Goal: Task Accomplishment & Management: Complete application form

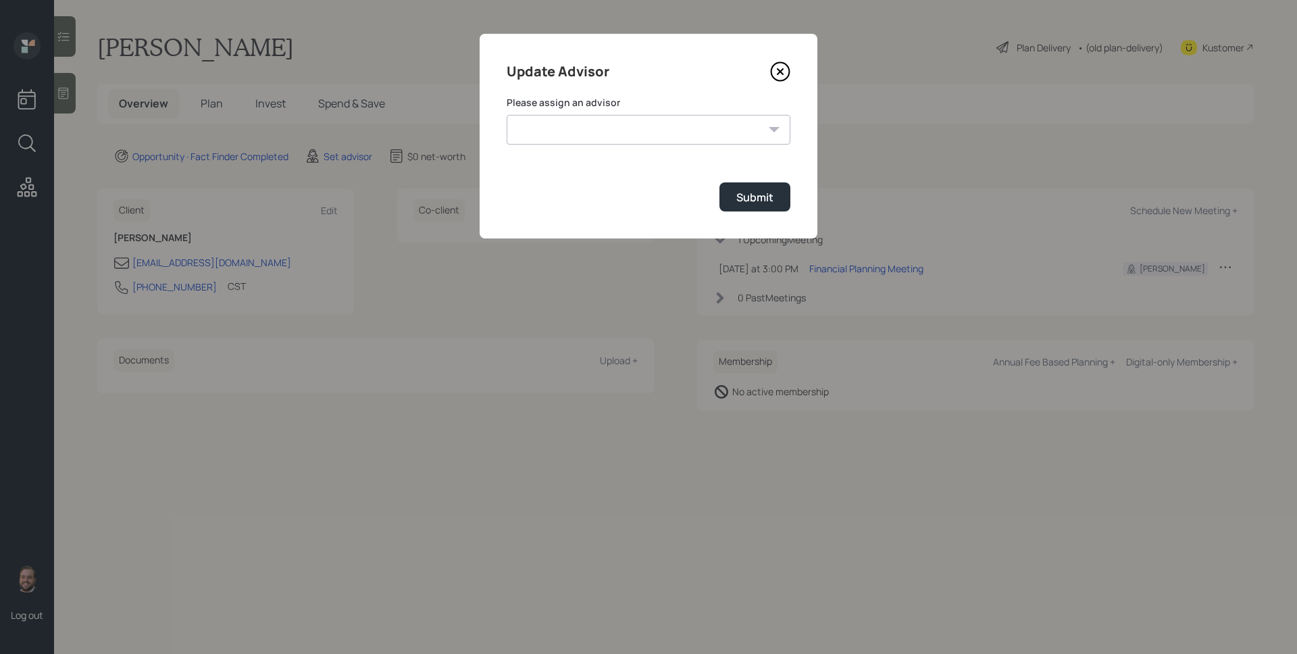
click at [624, 121] on select "[PERSON_NAME] [PERSON_NAME] [PERSON_NAME] [PERSON_NAME] End [PERSON_NAME] [PERS…" at bounding box center [649, 130] width 284 height 30
select select "d946c976-65aa-4529-ac9d-02c4f1114fc0"
click at [507, 115] on select "[PERSON_NAME] [PERSON_NAME] [PERSON_NAME] [PERSON_NAME] End [PERSON_NAME] [PERS…" at bounding box center [649, 130] width 284 height 30
click at [759, 202] on div "Submit" at bounding box center [754, 197] width 37 height 15
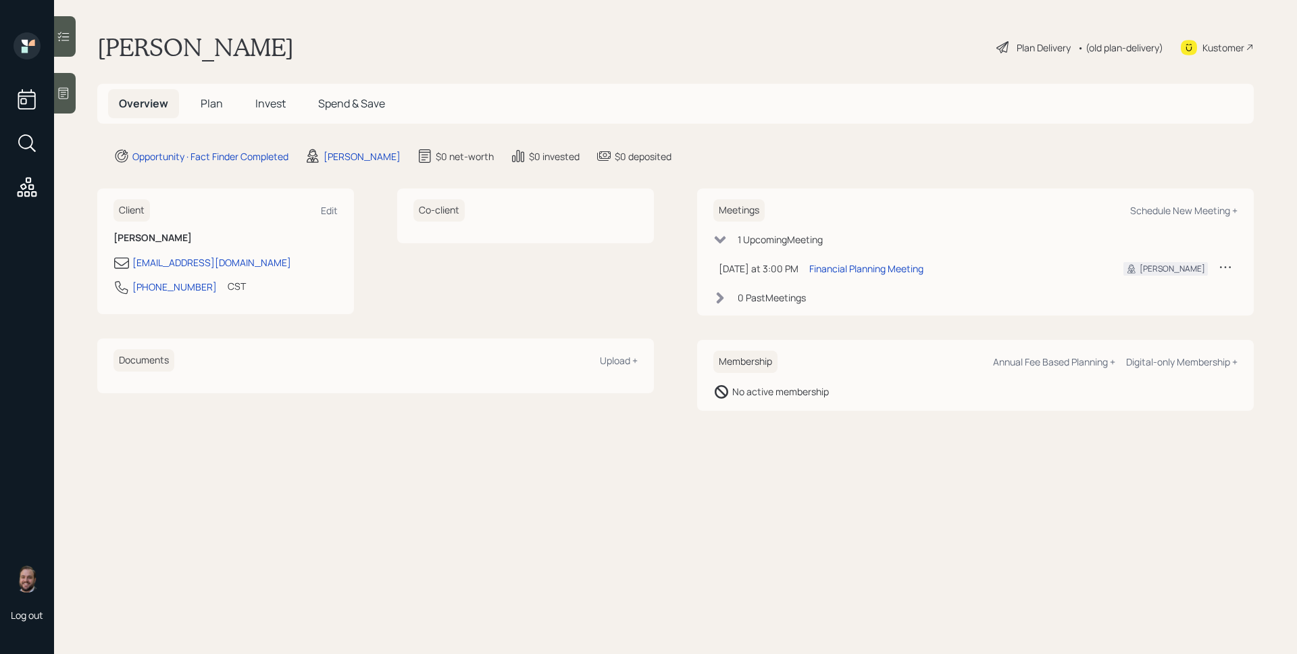
click at [70, 74] on div at bounding box center [65, 93] width 22 height 41
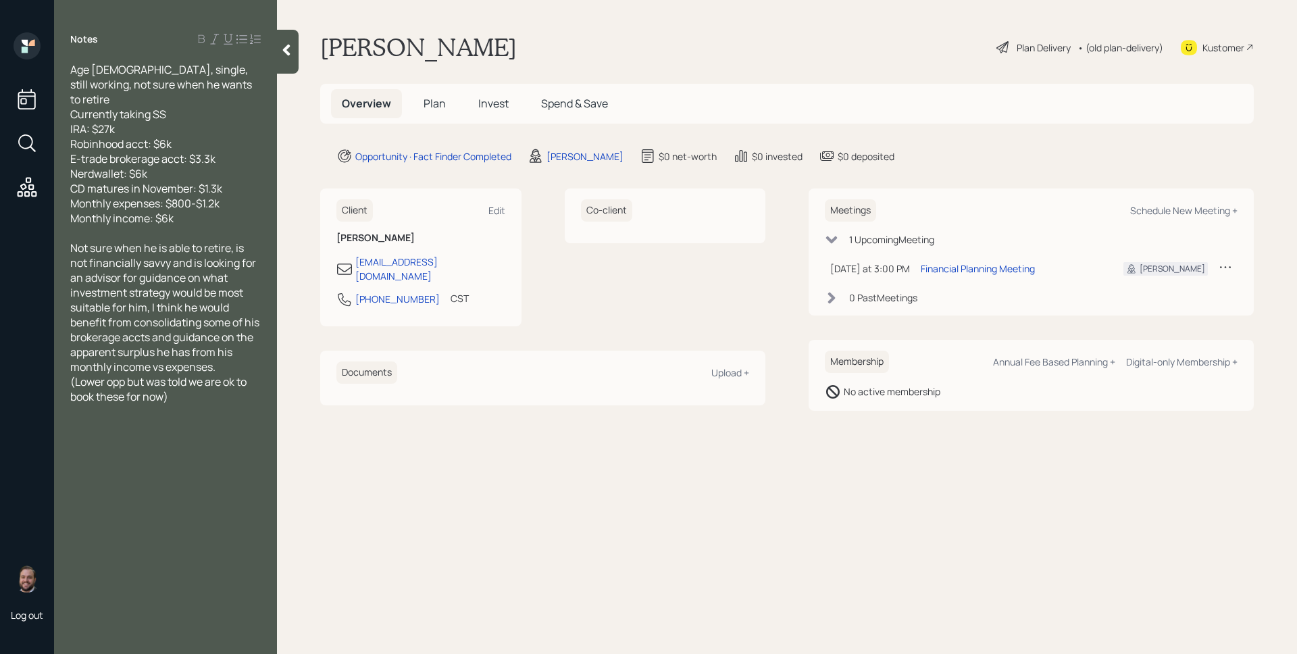
click at [434, 106] on span "Plan" at bounding box center [434, 103] width 22 height 15
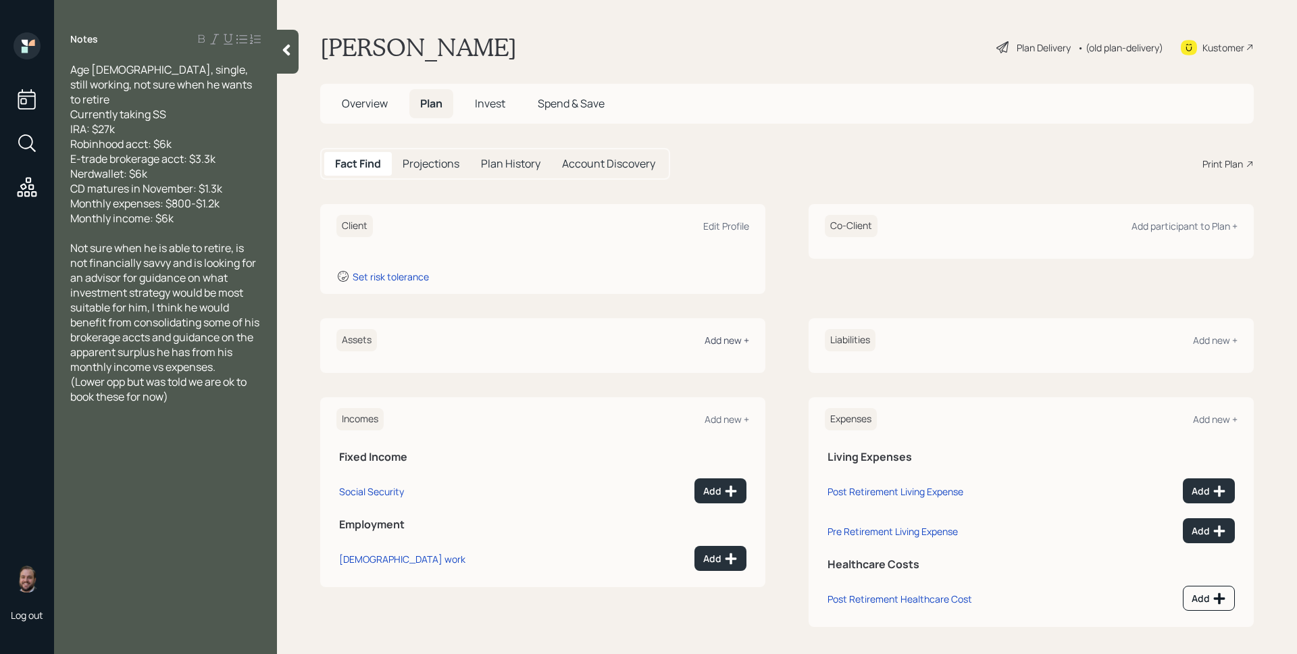
click at [723, 342] on div "Add new +" at bounding box center [726, 340] width 45 height 13
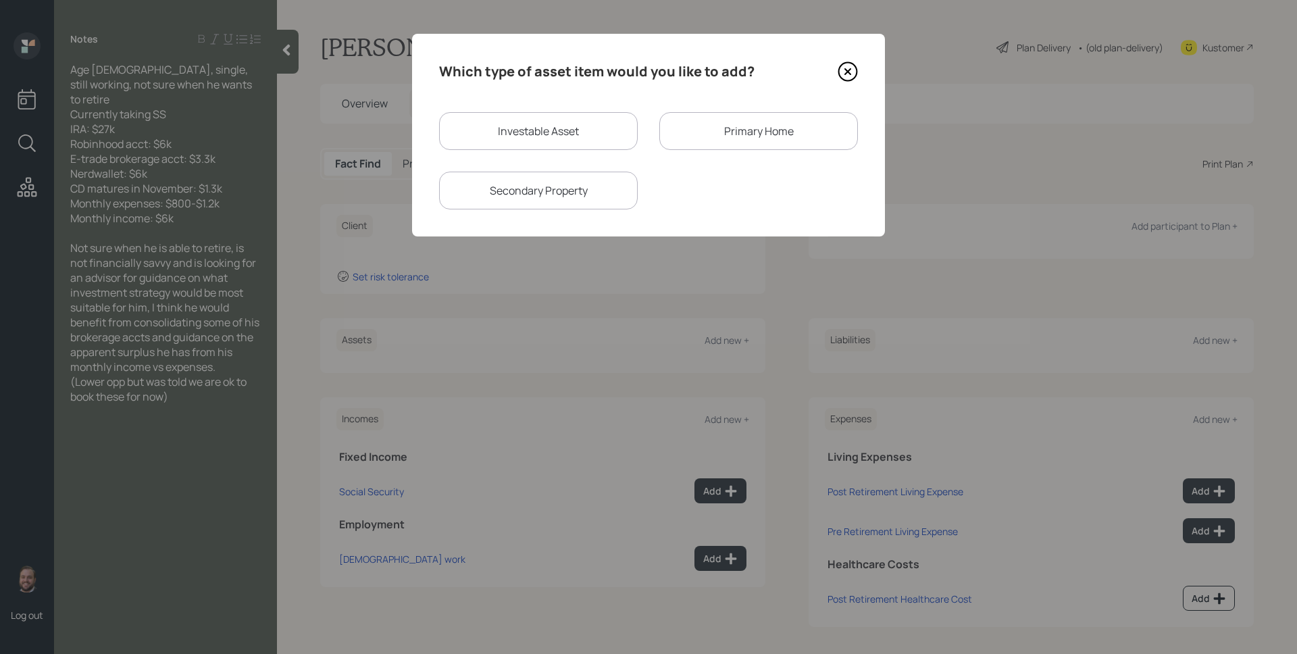
click at [516, 133] on div "Investable Asset" at bounding box center [538, 131] width 199 height 38
select select "taxable"
select select "balanced"
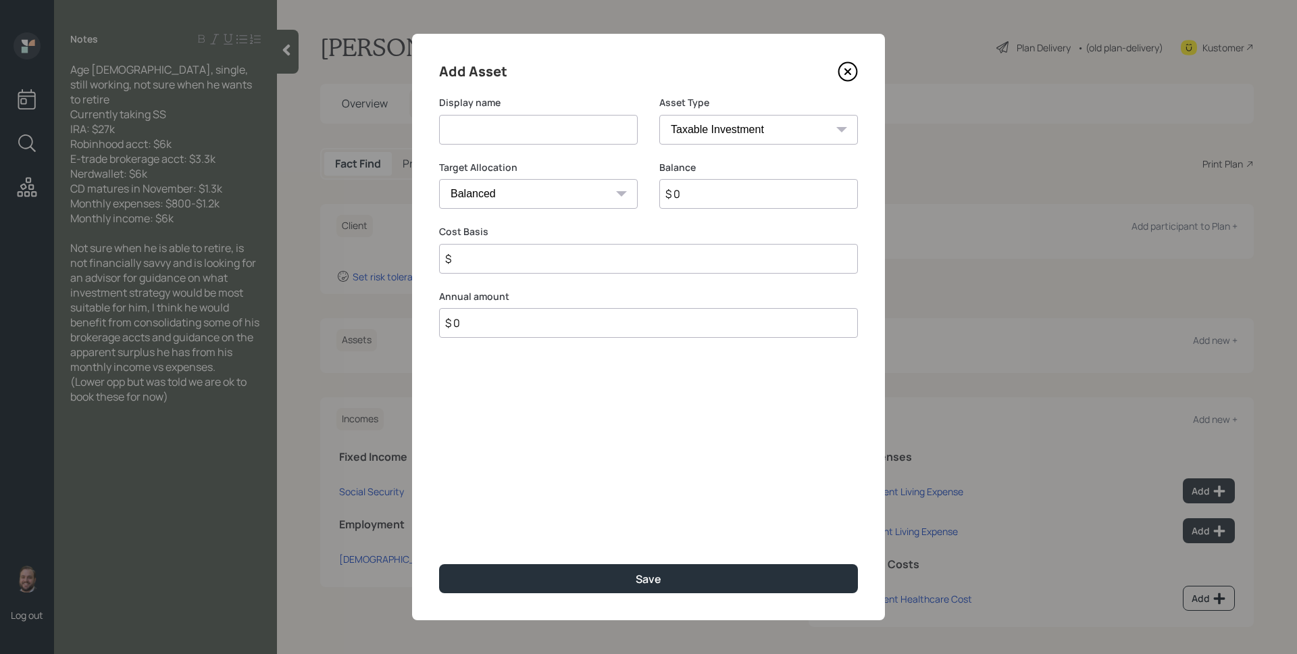
click at [513, 135] on input at bounding box center [538, 130] width 199 height 30
type input "IRA"
select select "ira"
click at [659, 115] on select "SEP [PERSON_NAME] IRA 401(k) [PERSON_NAME] 401(k) 403(b) [PERSON_NAME] 403(b) 4…" at bounding box center [758, 130] width 199 height 30
type input "$"
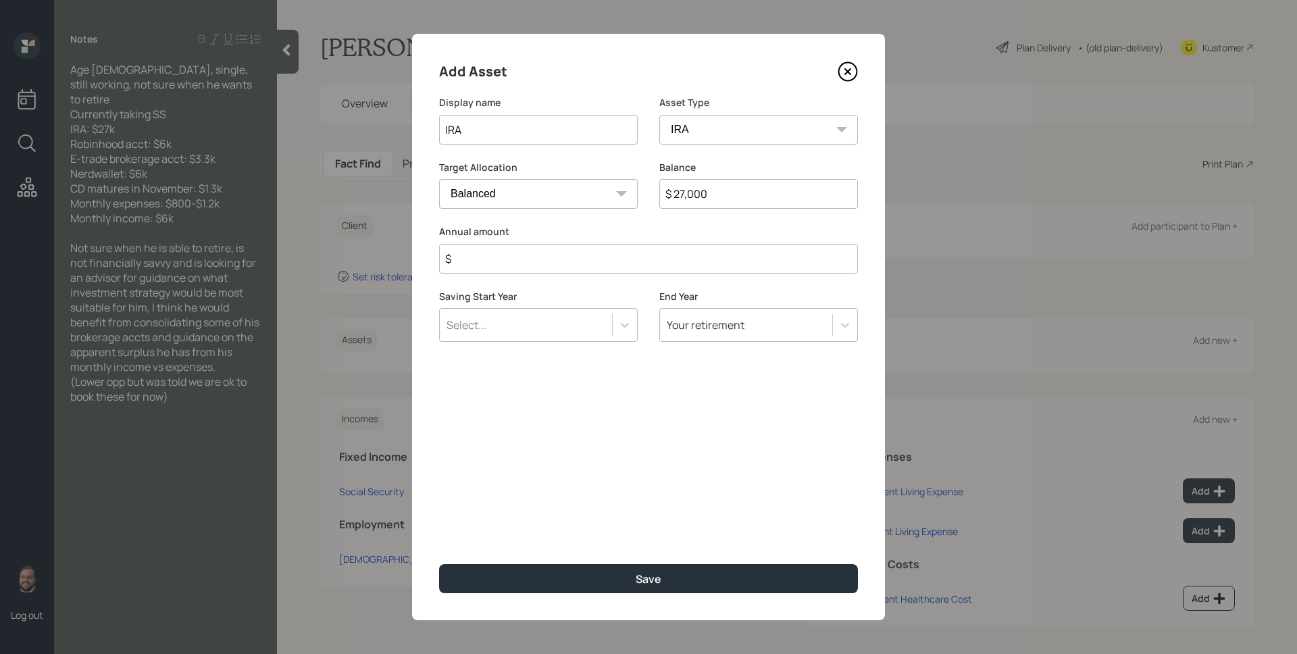
type input "$ 27,000"
type input "$ 0"
click at [439, 564] on button "Save" at bounding box center [648, 578] width 419 height 29
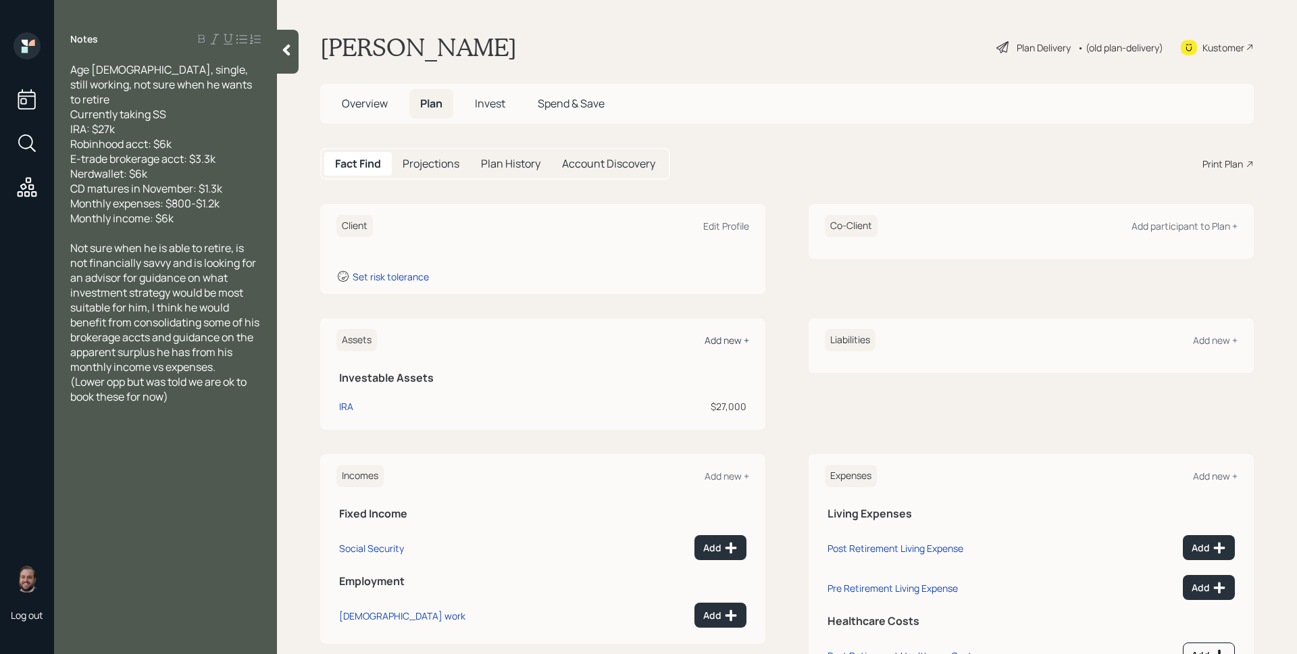
click at [710, 340] on div "Add new +" at bounding box center [726, 340] width 45 height 13
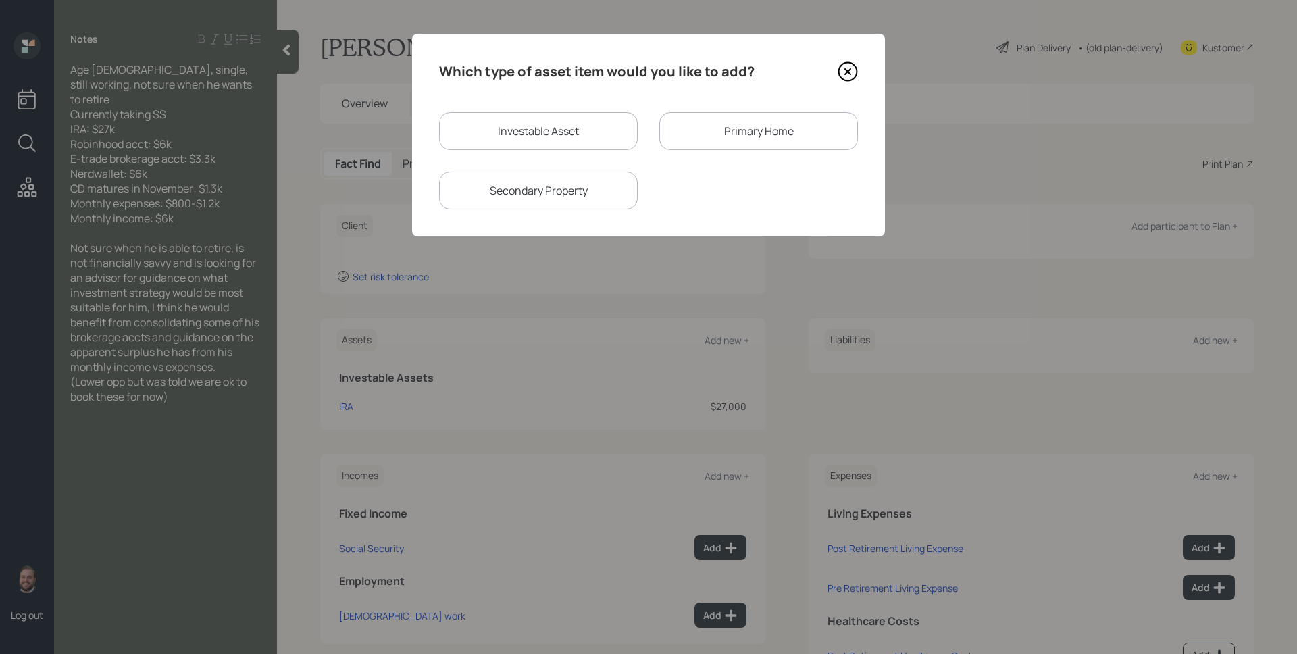
click at [599, 132] on div "Investable Asset" at bounding box center [538, 131] width 199 height 38
select select "taxable"
select select "balanced"
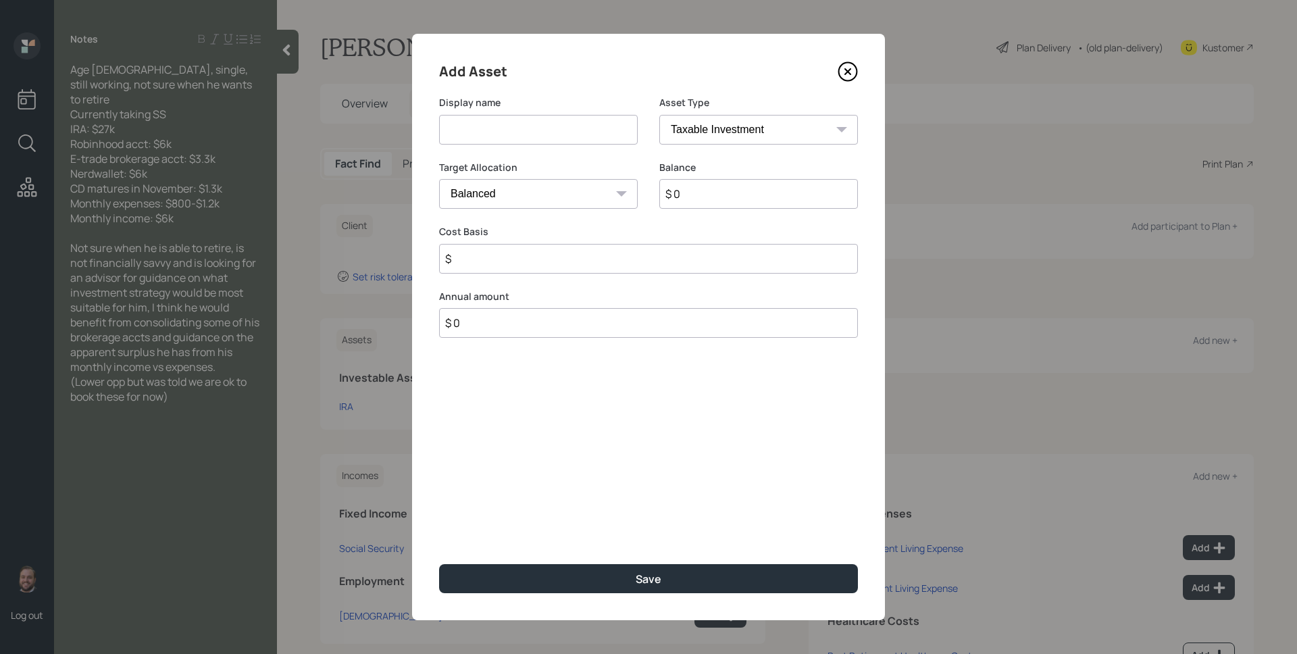
click at [598, 131] on input at bounding box center [538, 130] width 199 height 30
type input "Robinhood"
type input "$ 6,000"
type input "$ 0"
click at [439, 564] on button "Save" at bounding box center [648, 578] width 419 height 29
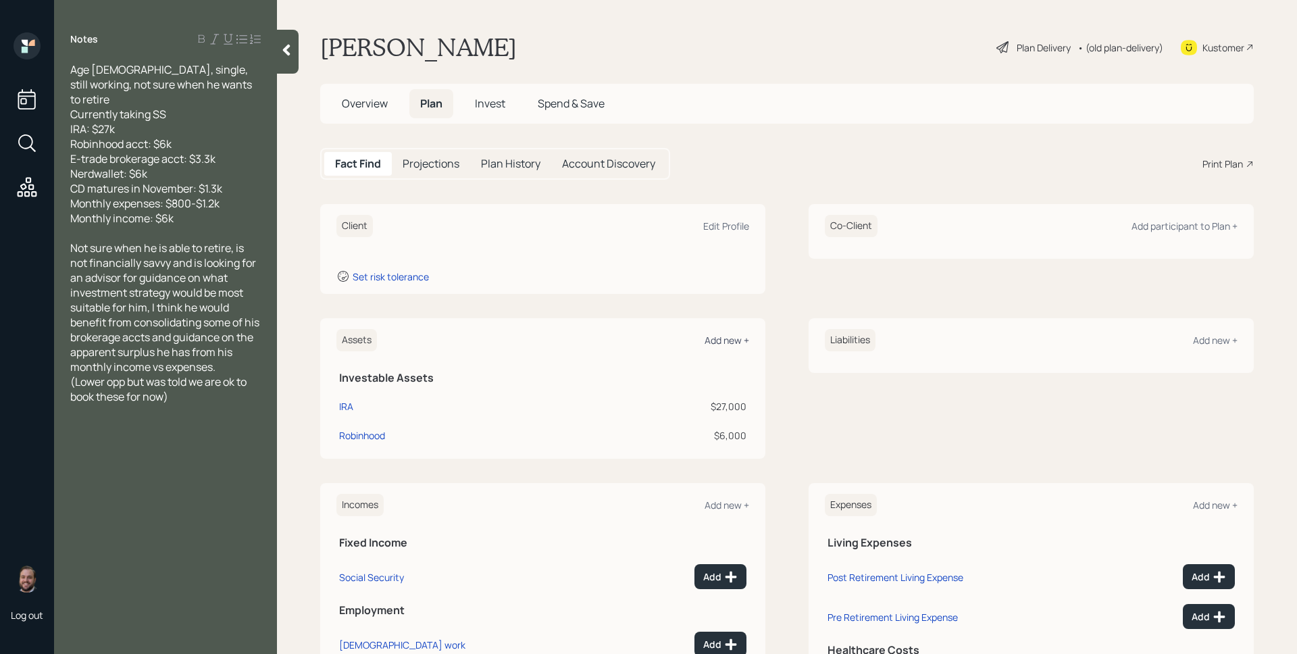
click at [731, 338] on div "Add new +" at bounding box center [726, 340] width 45 height 13
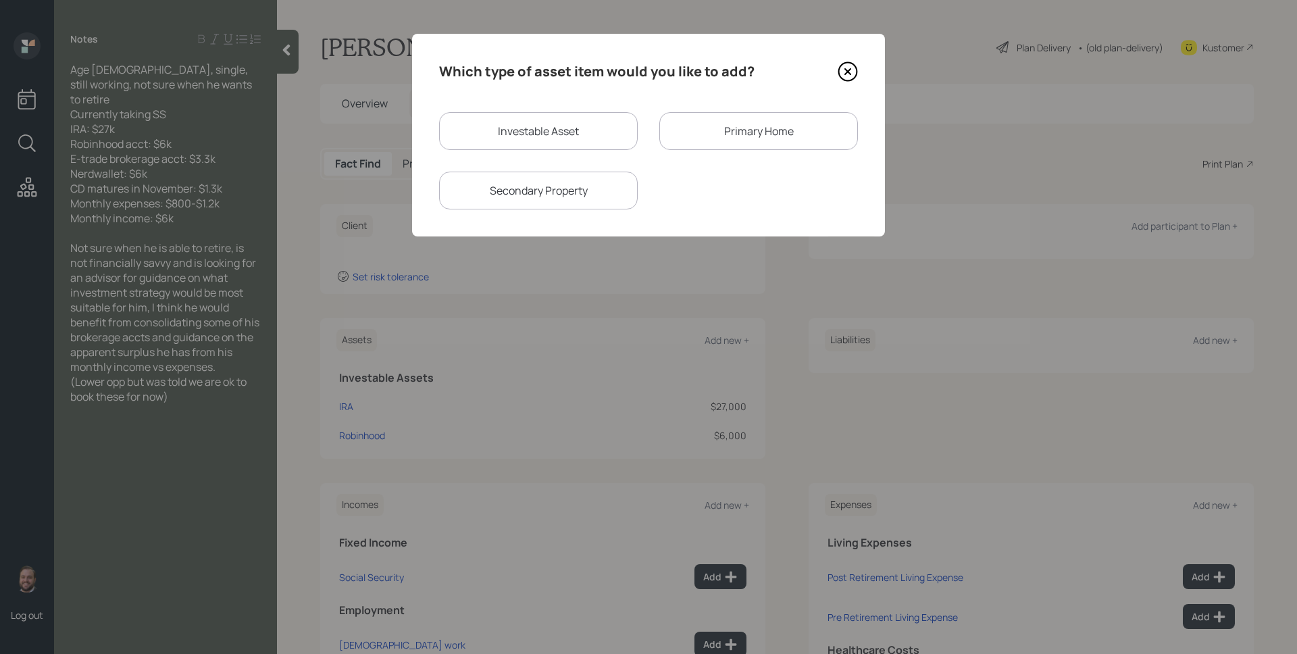
click at [541, 134] on div "Investable Asset" at bounding box center [538, 131] width 199 height 38
select select "taxable"
select select "balanced"
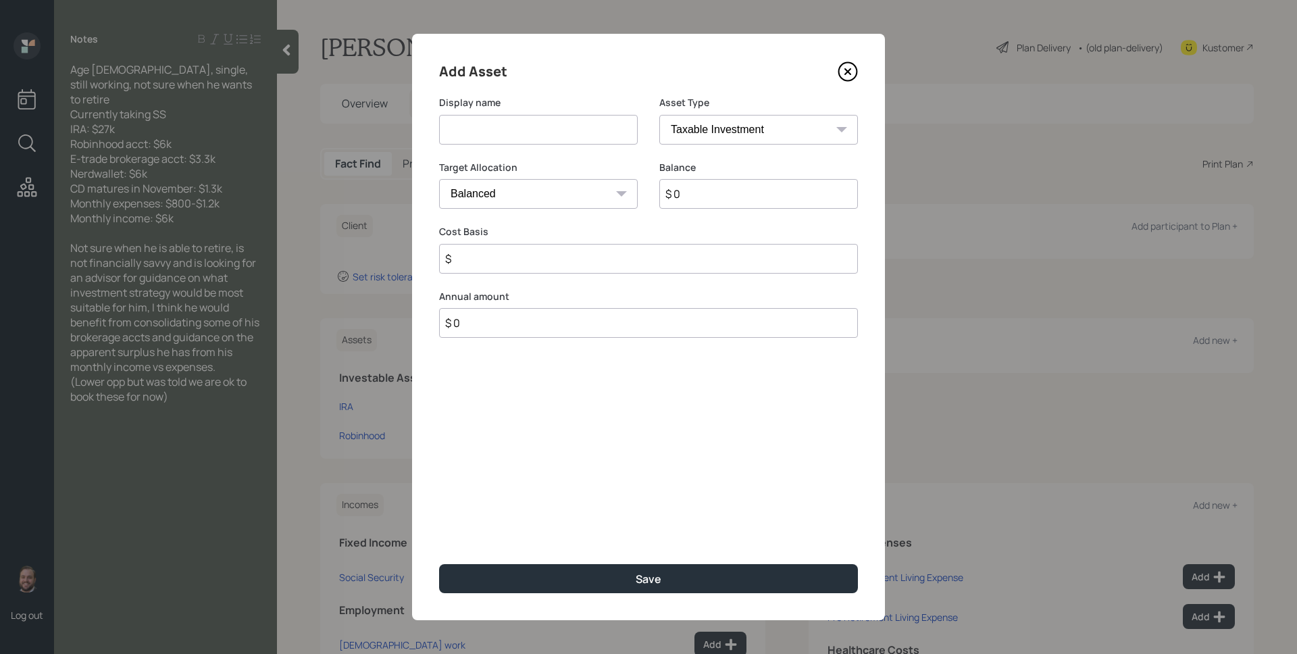
click at [541, 134] on input at bounding box center [538, 130] width 199 height 30
type input "E-Trade"
type input "$ 3,300"
type input "$ 0"
click at [439, 564] on button "Save" at bounding box center [648, 578] width 419 height 29
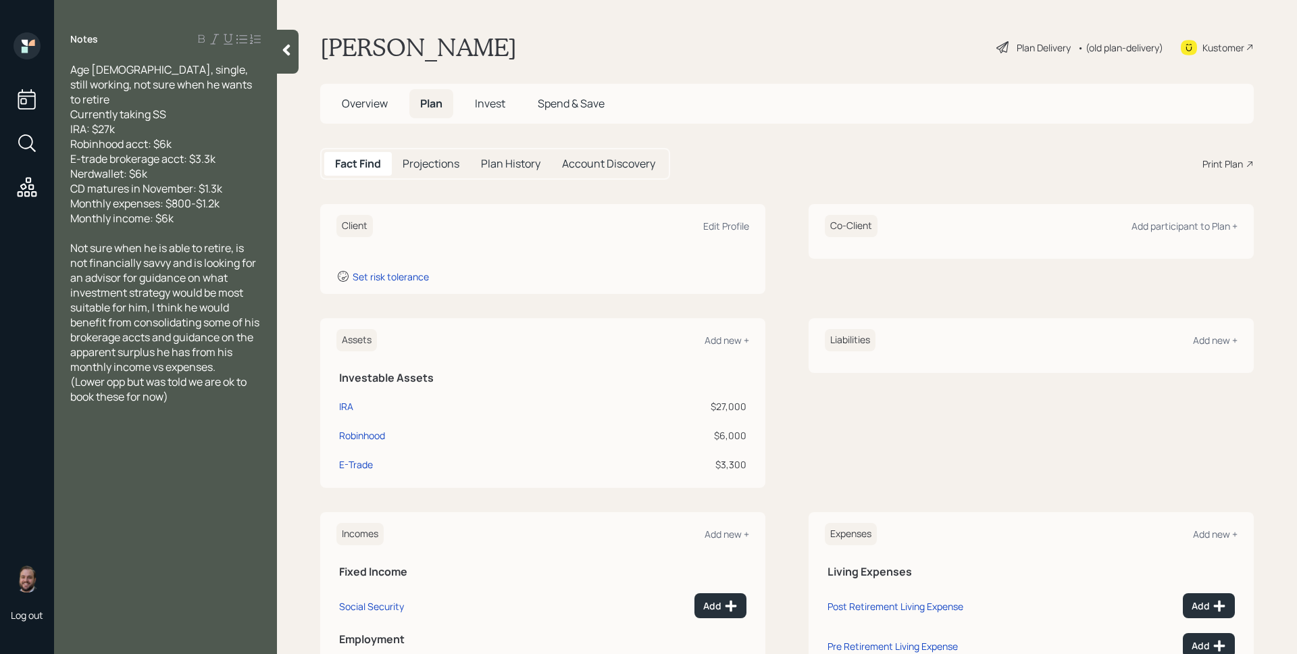
click at [724, 347] on div "Assets Add new +" at bounding box center [542, 340] width 413 height 22
click at [719, 331] on div "Assets Add new +" at bounding box center [542, 340] width 413 height 22
click at [720, 337] on div "Add new +" at bounding box center [726, 340] width 45 height 13
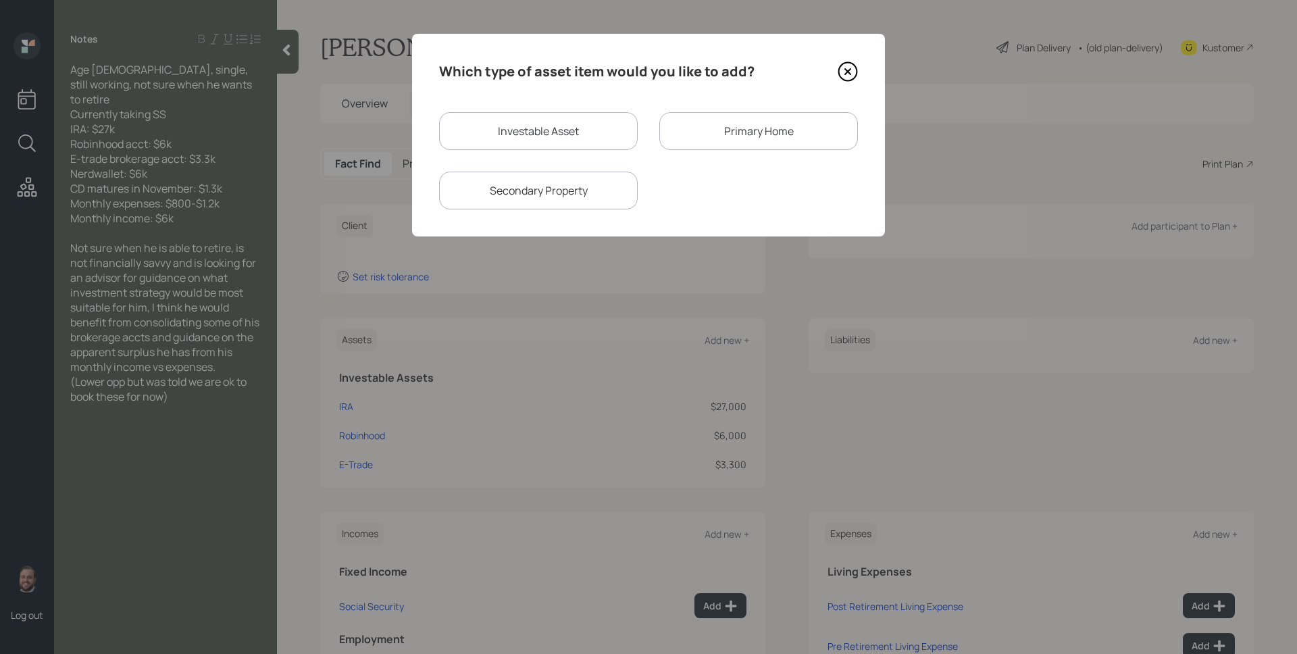
click at [585, 137] on div "Investable Asset" at bounding box center [538, 131] width 199 height 38
select select "taxable"
select select "balanced"
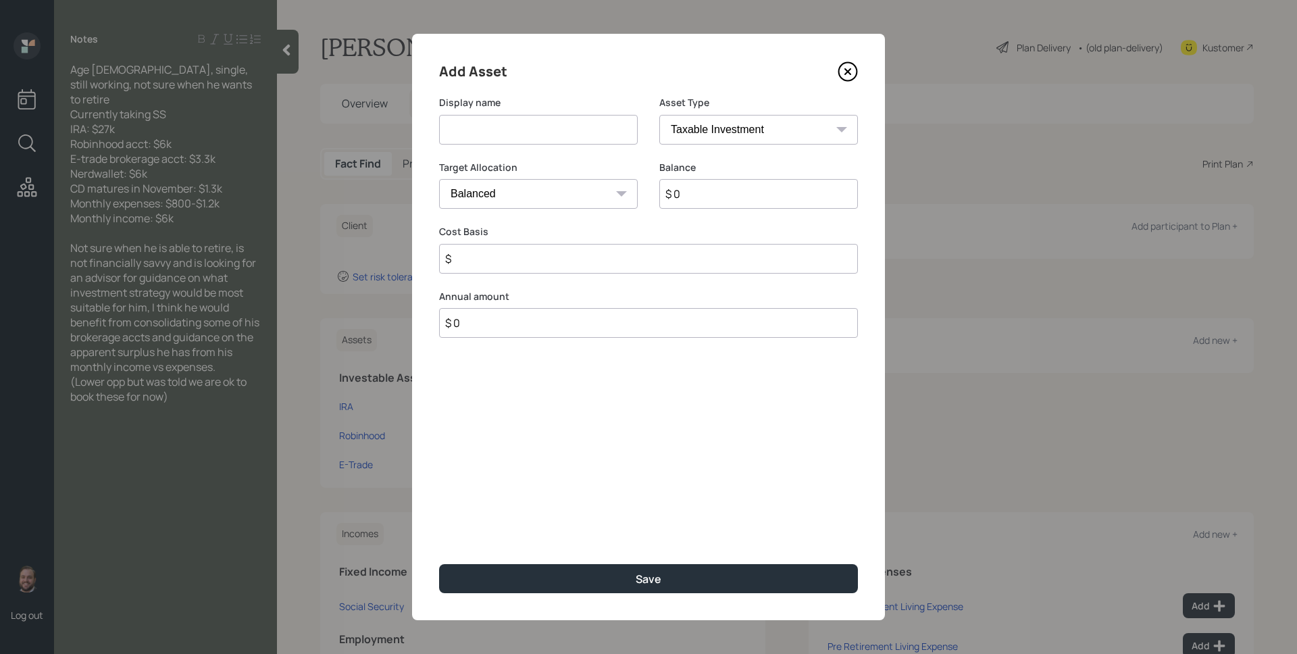
click at [585, 137] on input at bounding box center [538, 130] width 199 height 30
type input "Nerdwallet"
type input "$ 6,000"
type input "$ 0"
click at [439, 564] on button "Save" at bounding box center [648, 578] width 419 height 29
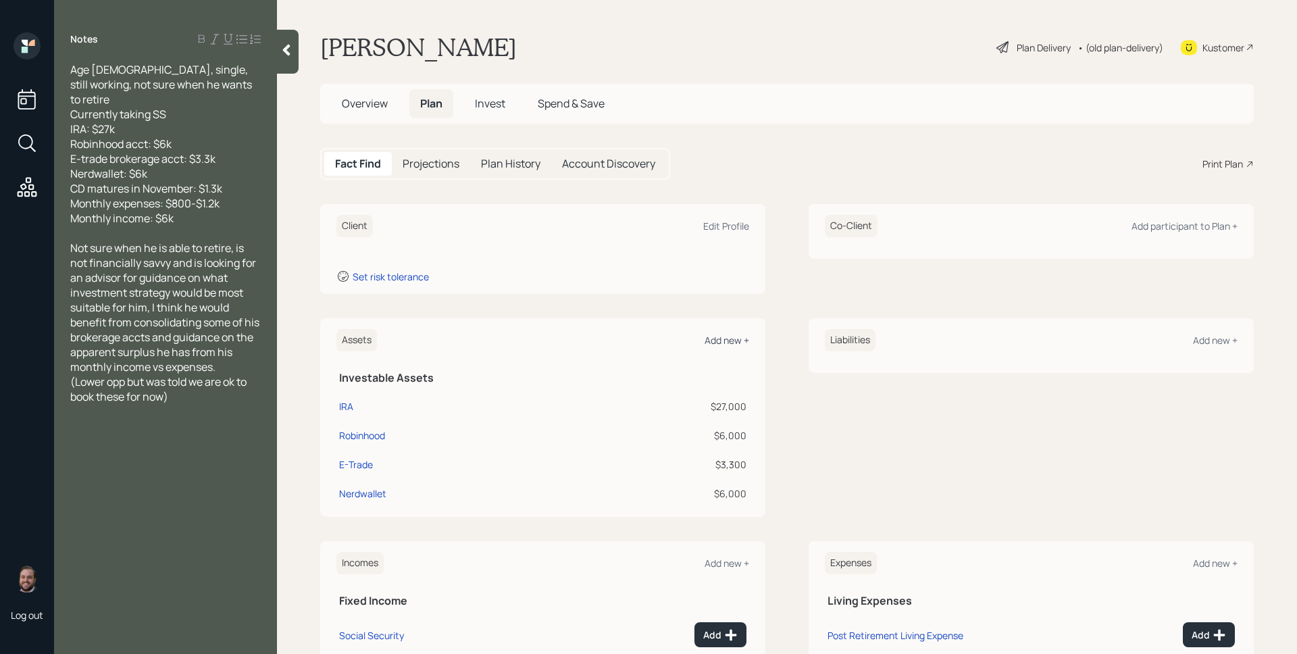
click at [735, 340] on div "Add new +" at bounding box center [726, 340] width 45 height 13
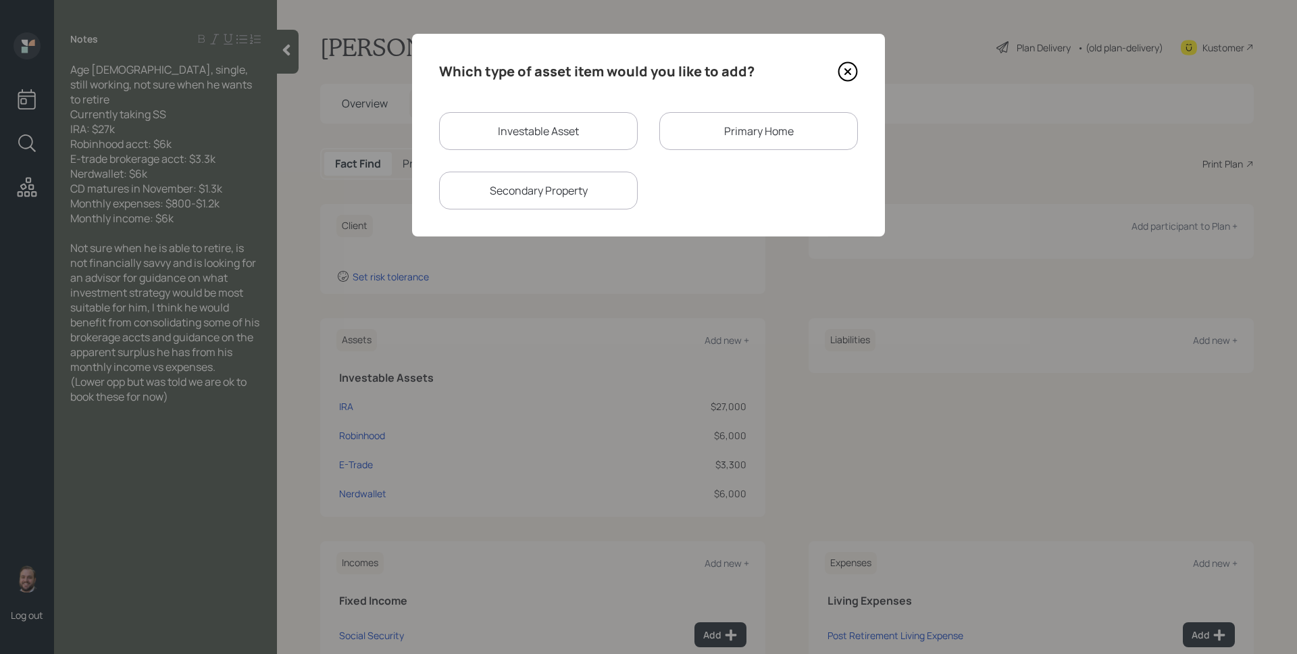
click at [597, 143] on div "Investable Asset" at bounding box center [538, 131] width 199 height 38
select select "taxable"
select select "balanced"
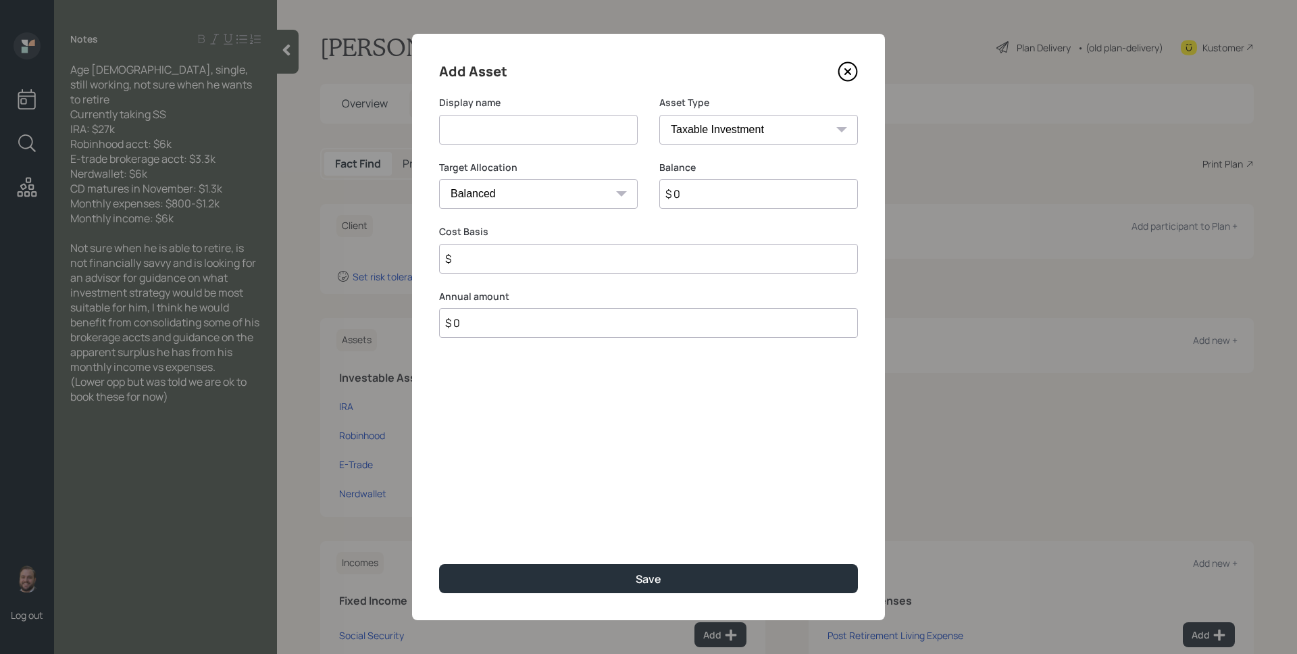
click at [588, 134] on input at bounding box center [538, 130] width 199 height 30
type input "CD"
click at [720, 127] on select "SEP [PERSON_NAME] IRA 401(k) [PERSON_NAME] 401(k) 403(b) [PERSON_NAME] 403(b) 4…" at bounding box center [758, 130] width 199 height 30
click at [559, 192] on select "Cash Conservative Balanced Aggressive" at bounding box center [538, 194] width 199 height 30
select select "uninvested"
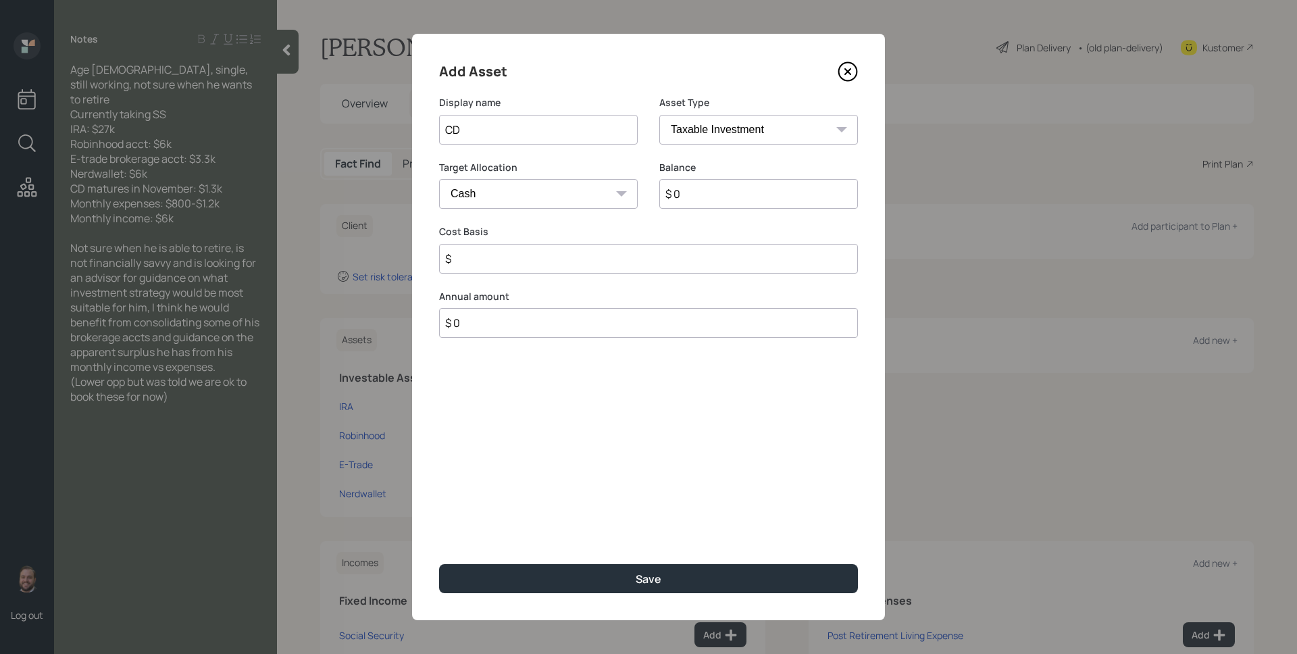
click at [439, 179] on select "Cash Conservative Balanced Aggressive" at bounding box center [538, 194] width 199 height 30
click at [719, 199] on input "$ 0" at bounding box center [758, 194] width 199 height 30
type input "$ 1"
type input "$ 13"
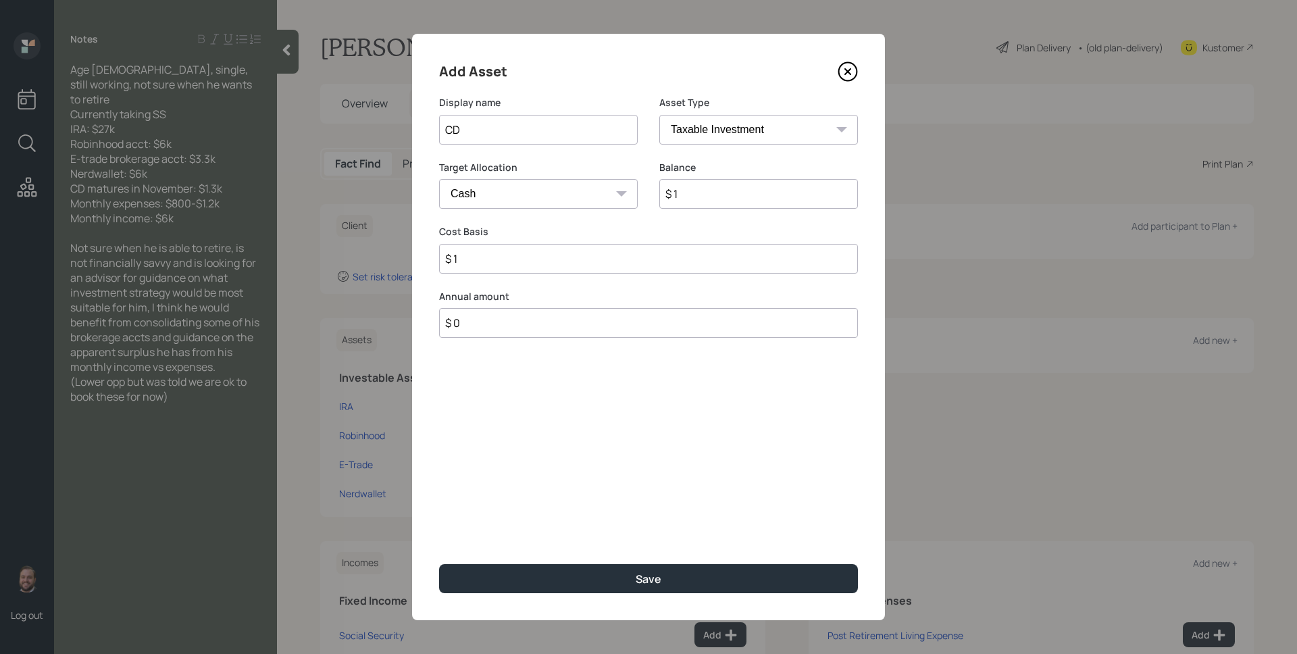
type input "$ 13"
type input "$ 130"
type input "$ 1,300"
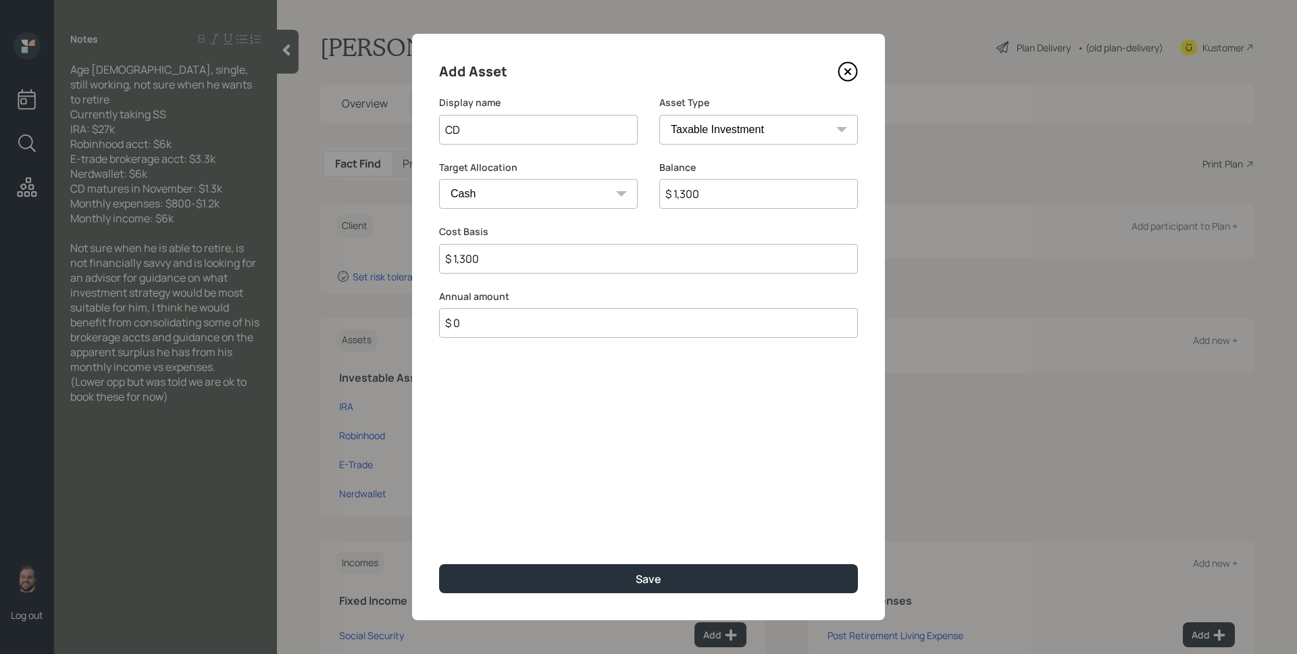
type input "$ 1,300"
click at [439, 564] on button "Save" at bounding box center [648, 578] width 419 height 29
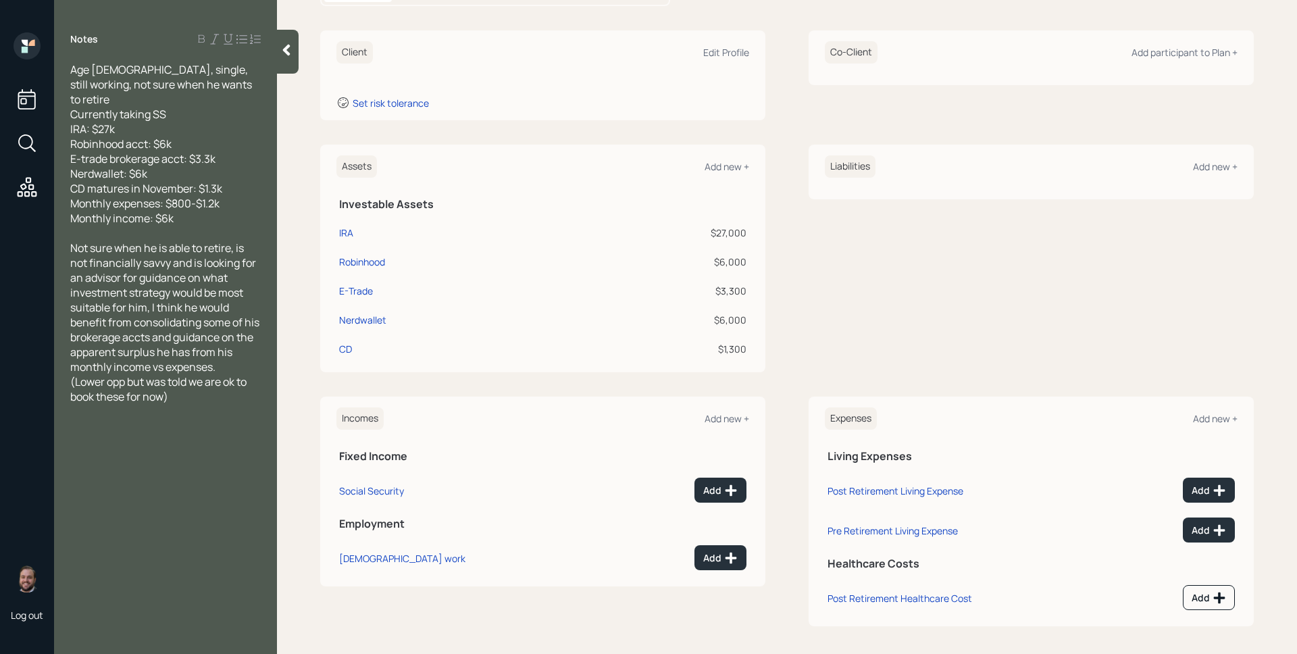
scroll to position [178, 0]
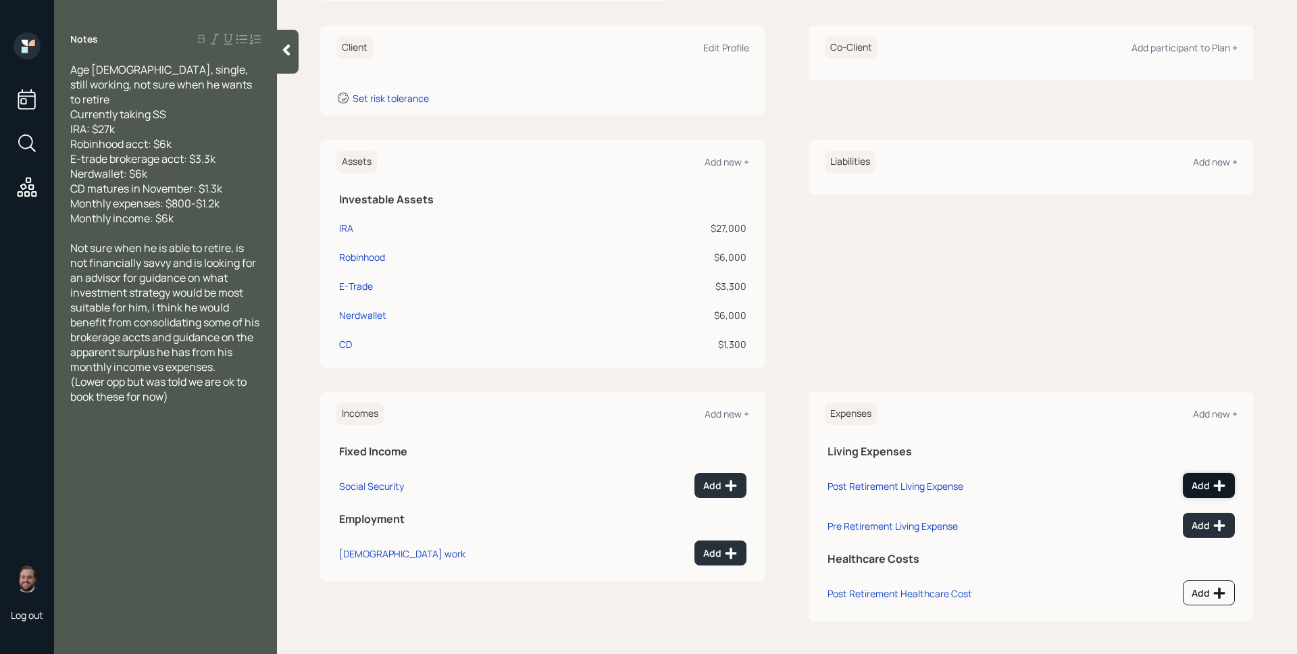
click at [1198, 476] on button "Add" at bounding box center [1209, 485] width 52 height 25
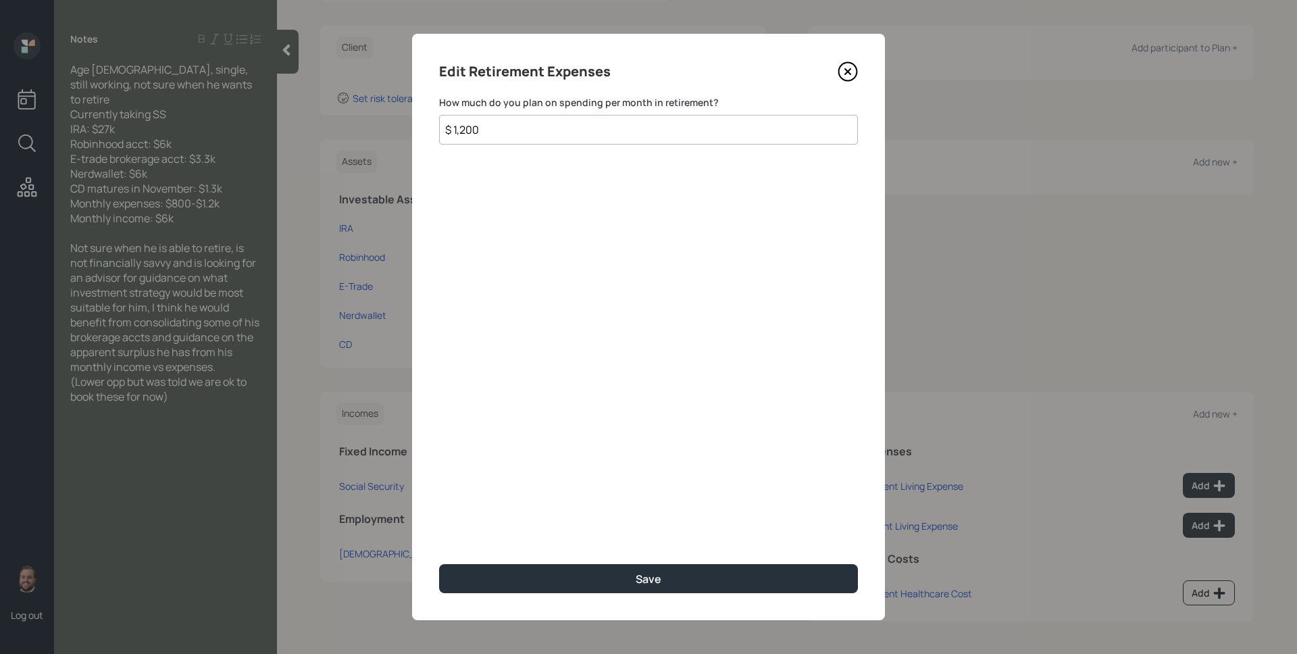
type input "$ 1,200"
click at [439, 564] on button "Save" at bounding box center [648, 578] width 419 height 29
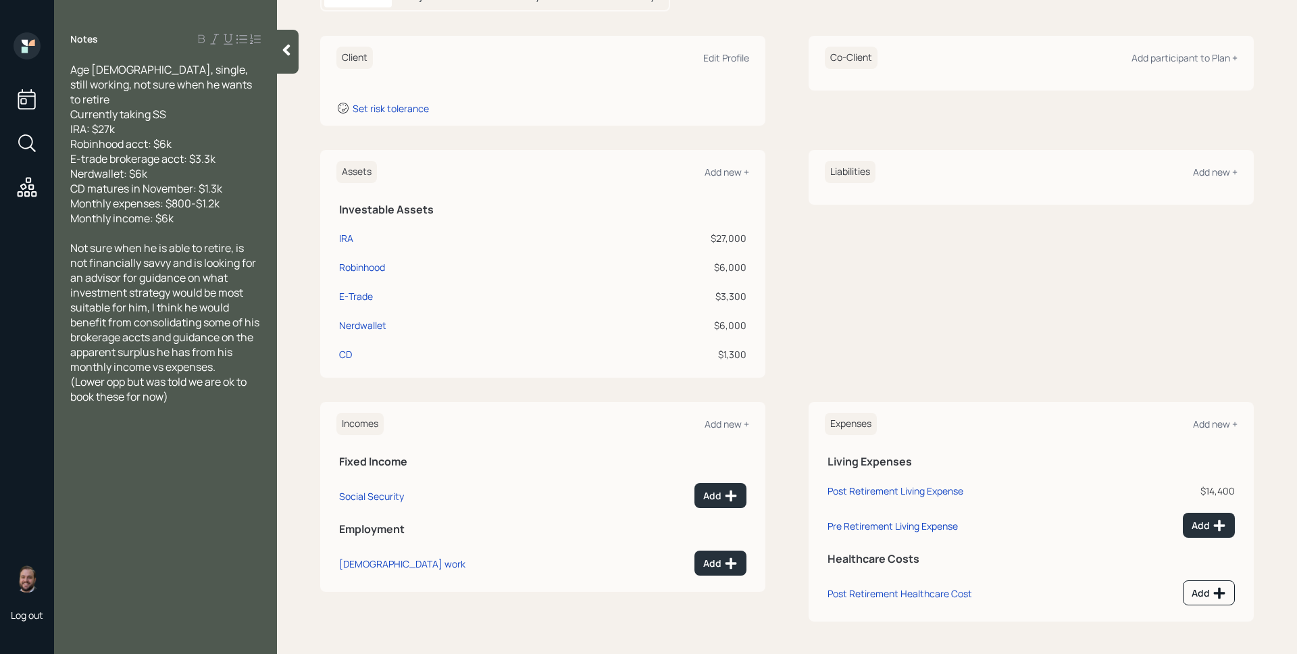
scroll to position [168, 0]
click at [1212, 519] on icon at bounding box center [1219, 526] width 14 height 14
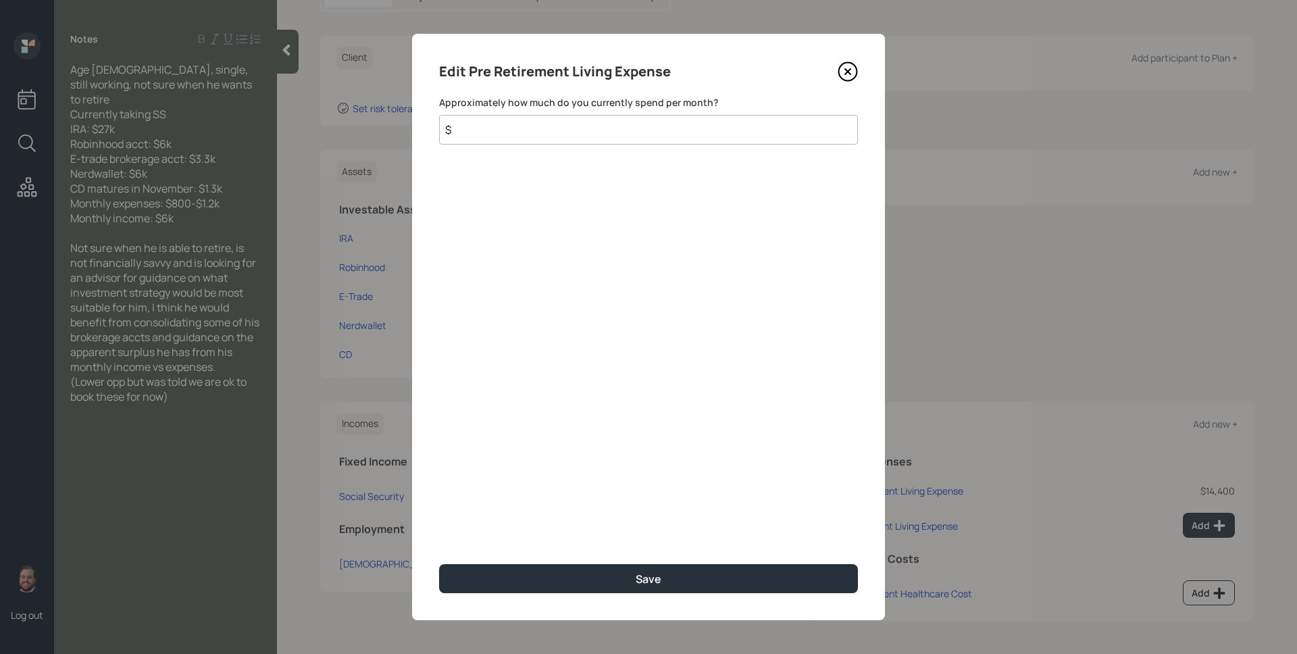
click at [610, 129] on input "$" at bounding box center [648, 130] width 419 height 30
type input "$ 1,200"
click at [439, 564] on button "Save" at bounding box center [648, 578] width 419 height 29
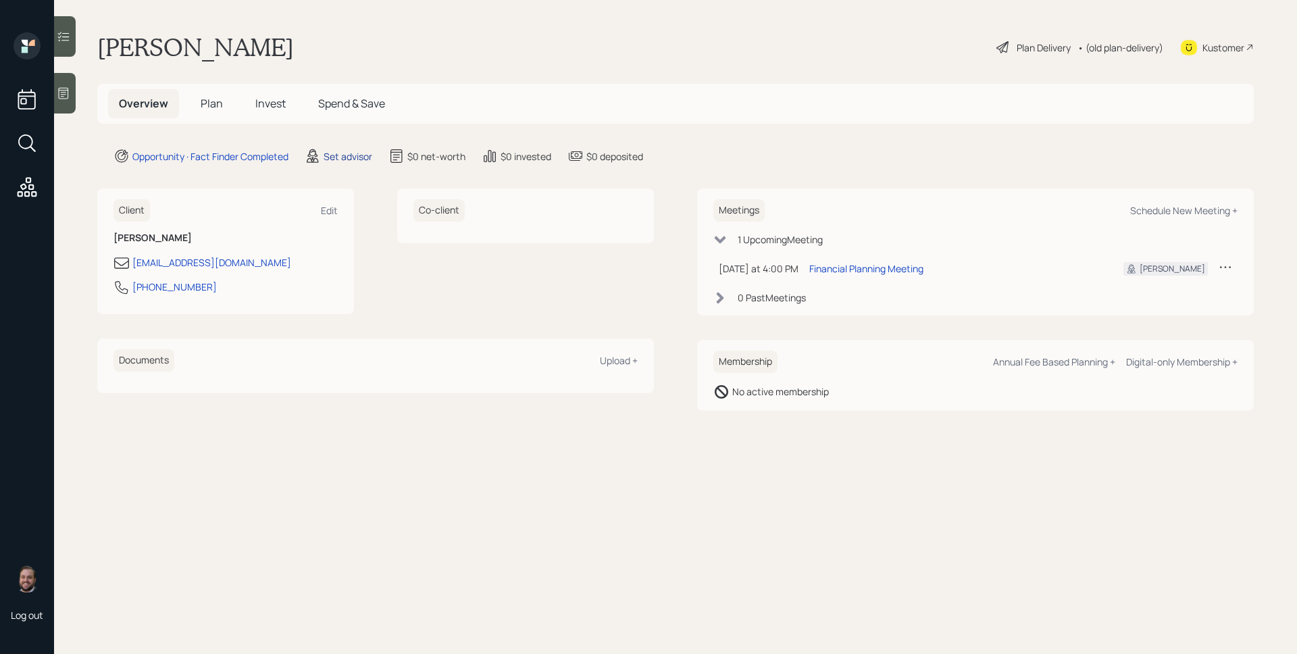
click at [339, 156] on div "Set advisor" at bounding box center [348, 156] width 49 height 14
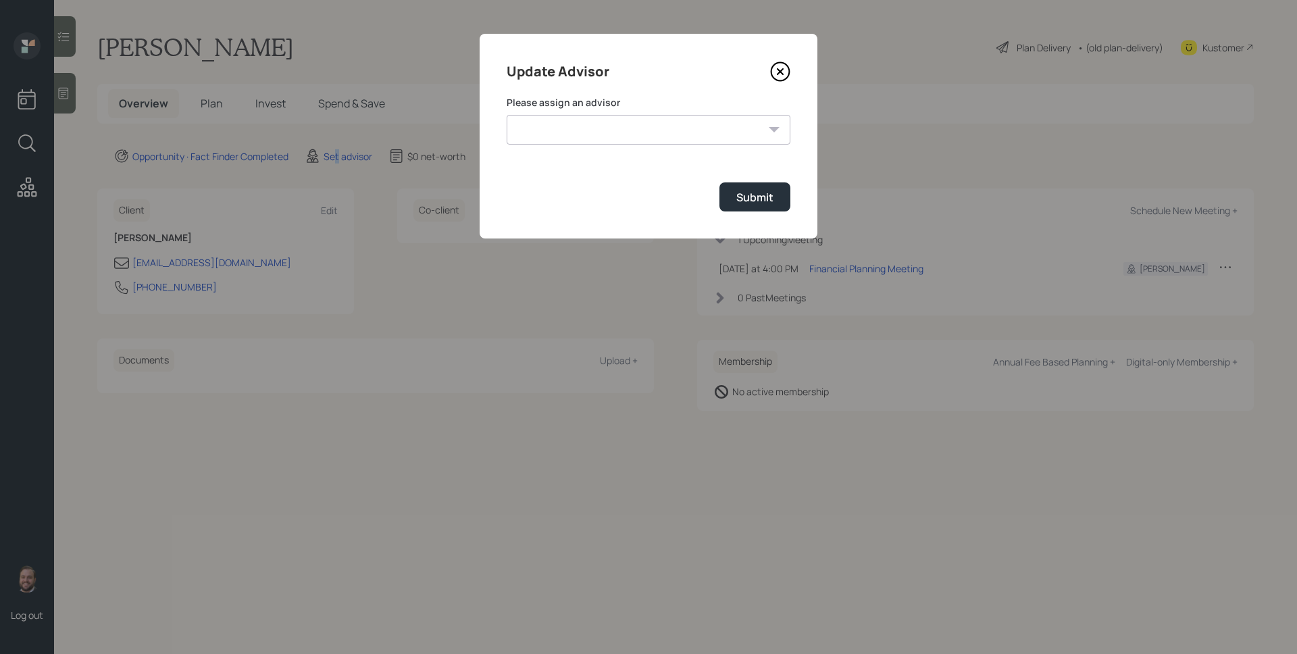
click at [584, 124] on select "[PERSON_NAME] [PERSON_NAME] [PERSON_NAME] [PERSON_NAME] End [PERSON_NAME] [PERS…" at bounding box center [649, 130] width 284 height 30
